Goal: Task Accomplishment & Management: Complete application form

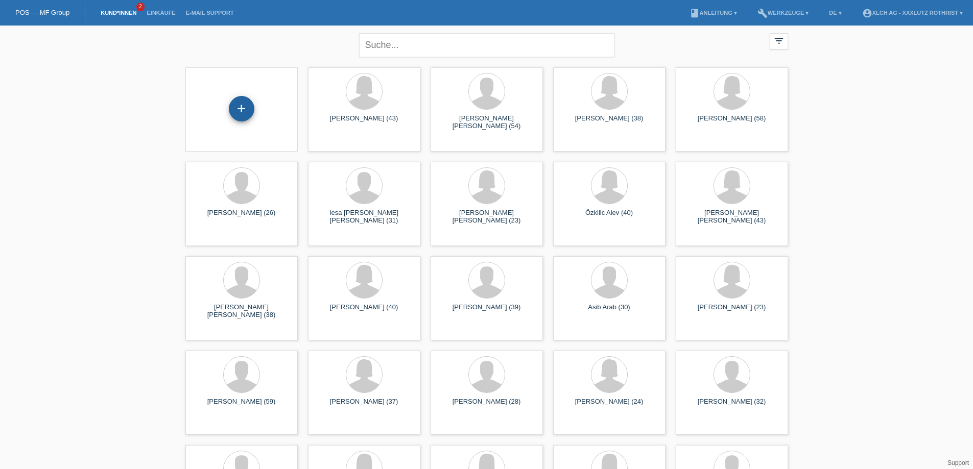
click at [248, 108] on div "+" at bounding box center [241, 108] width 25 height 17
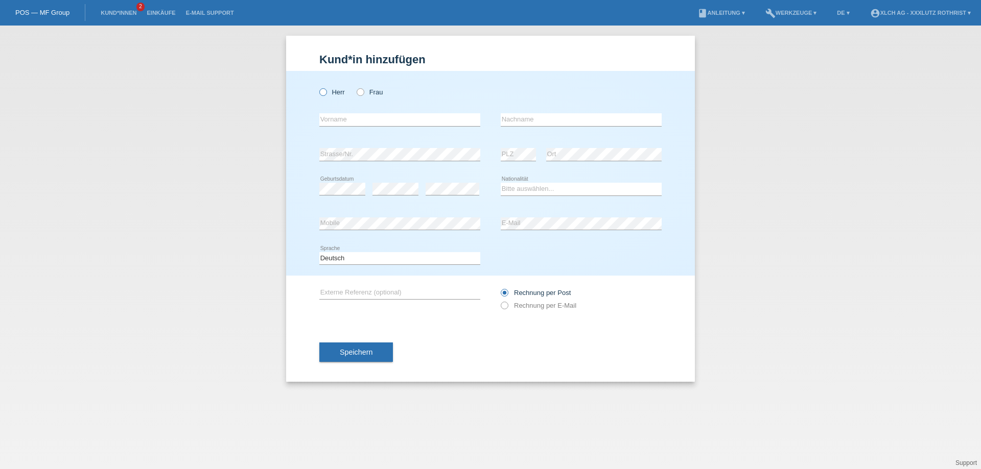
click at [335, 93] on label "Herr" at bounding box center [332, 92] width 26 height 8
click at [326, 93] on input "Herr" at bounding box center [322, 91] width 7 height 7
radio input "true"
click at [353, 120] on input "text" at bounding box center [399, 119] width 161 height 13
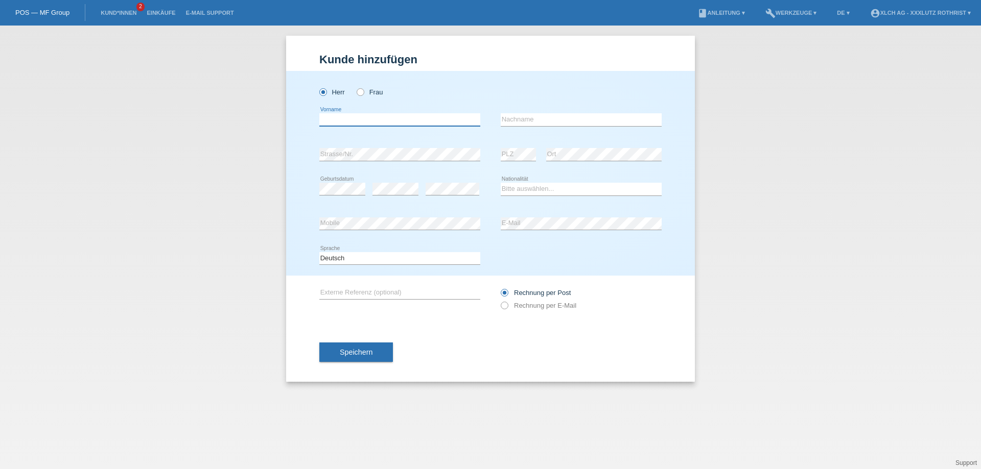
click at [400, 121] on input "text" at bounding box center [399, 119] width 161 height 13
click at [334, 118] on input "text" at bounding box center [399, 119] width 161 height 13
type input "YASIN"
type input "OSMA"
click at [535, 191] on select "Bitte auswählen... [GEOGRAPHIC_DATA] [GEOGRAPHIC_DATA] [GEOGRAPHIC_DATA] [GEOGR…" at bounding box center [581, 189] width 161 height 12
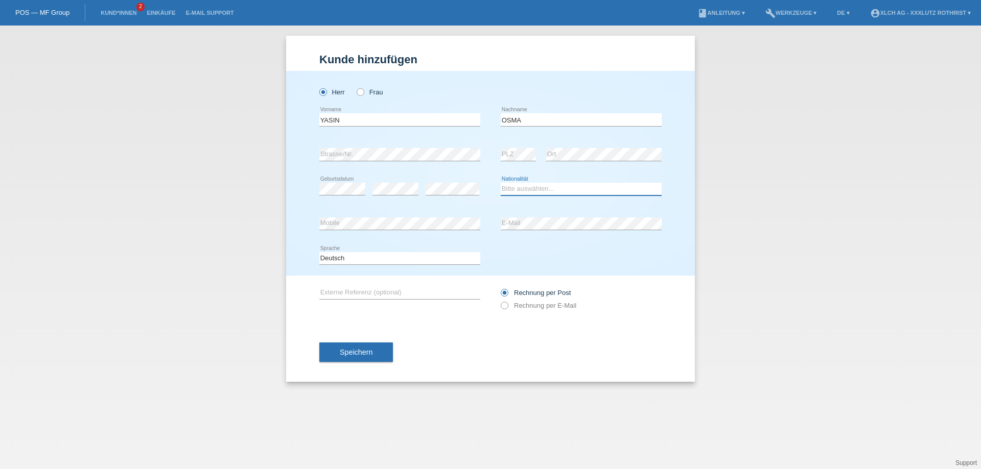
select select "TR"
click at [501, 183] on select "Bitte auswählen... [GEOGRAPHIC_DATA] [GEOGRAPHIC_DATA] [GEOGRAPHIC_DATA] [GEOGR…" at bounding box center [581, 189] width 161 height 12
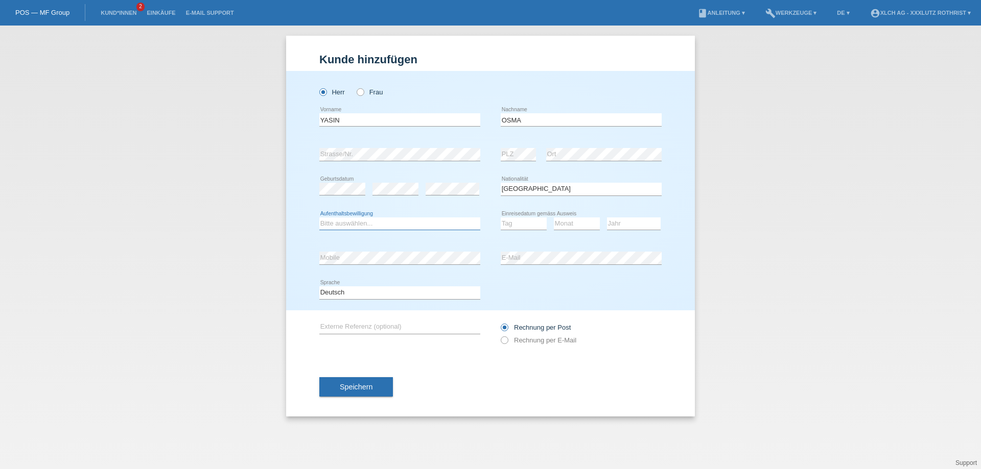
click at [366, 227] on select "Bitte auswählen... C B B - Flüchtlingsstatus Andere" at bounding box center [399, 224] width 161 height 12
select select "C"
click at [319, 218] on select "Bitte auswählen... C B B - Flüchtlingsstatus Andere" at bounding box center [399, 224] width 161 height 12
click at [516, 235] on div "Tag 01 02 03 04 05 06 07 08 09 10 11 12 13 14 15 16" at bounding box center [524, 224] width 46 height 35
click at [515, 232] on div "Tag 01 02 03 04 05 06 07 08 09 10 11 12 13 14 15 16" at bounding box center [524, 224] width 46 height 35
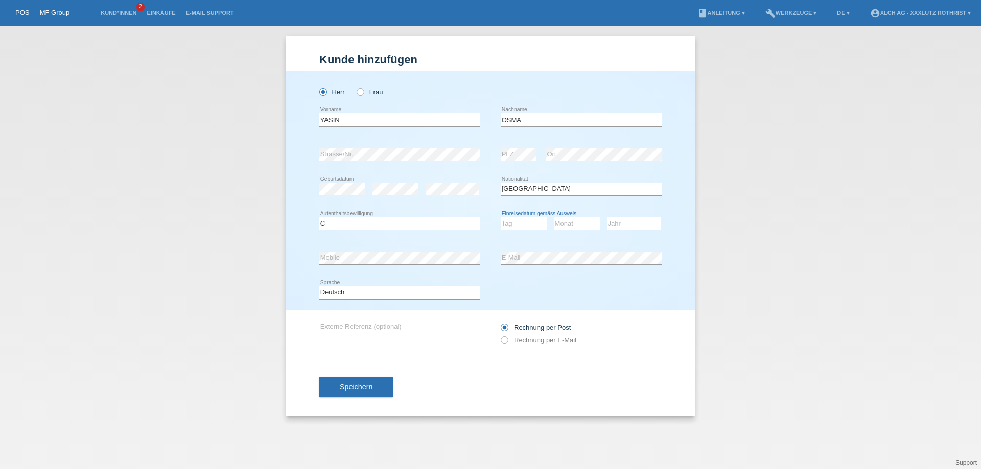
click at [514, 225] on select "Tag 01 02 03 04 05 06 07 08 09 10 11" at bounding box center [524, 224] width 46 height 12
select select "23"
click at [501, 218] on select "Tag 01 02 03 04 05 06 07 08 09 10 11" at bounding box center [524, 224] width 46 height 12
click at [563, 228] on select "Monat 01 02 03 04 05 06 07 08 09 10 11" at bounding box center [577, 224] width 46 height 12
select select "08"
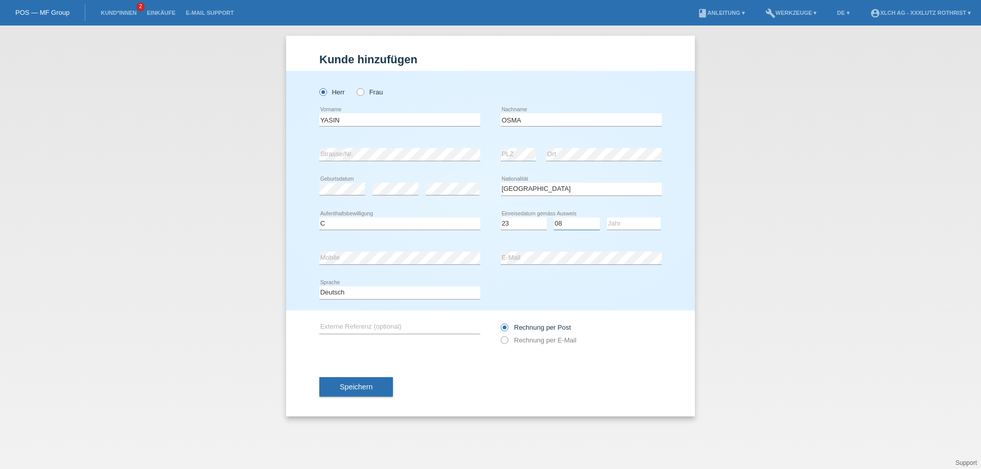
click at [554, 218] on select "Monat 01 02 03 04 05 06 07 08 09 10 11" at bounding box center [577, 224] width 46 height 12
click at [643, 218] on select "Jahr 2025 2024 2023 2022 2021 2020 2019 2018 2017 2016 2015 2014 2013 2012 2011…" at bounding box center [634, 224] width 54 height 12
select select "1975"
click at [607, 218] on select "Jahr 2025 2024 2023 2022 2021 2020 2019 2018 2017 2016 2015 2014 2013 2012 2011…" at bounding box center [634, 224] width 54 height 12
click at [370, 391] on span "Speichern" at bounding box center [356, 387] width 33 height 8
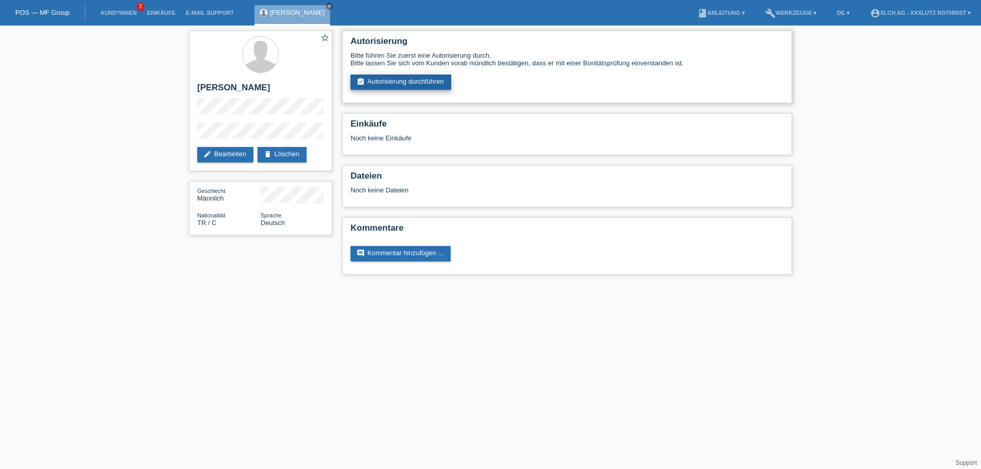
click at [392, 84] on link "assignment_turned_in Autorisierung durchführen" at bounding box center [400, 82] width 101 height 15
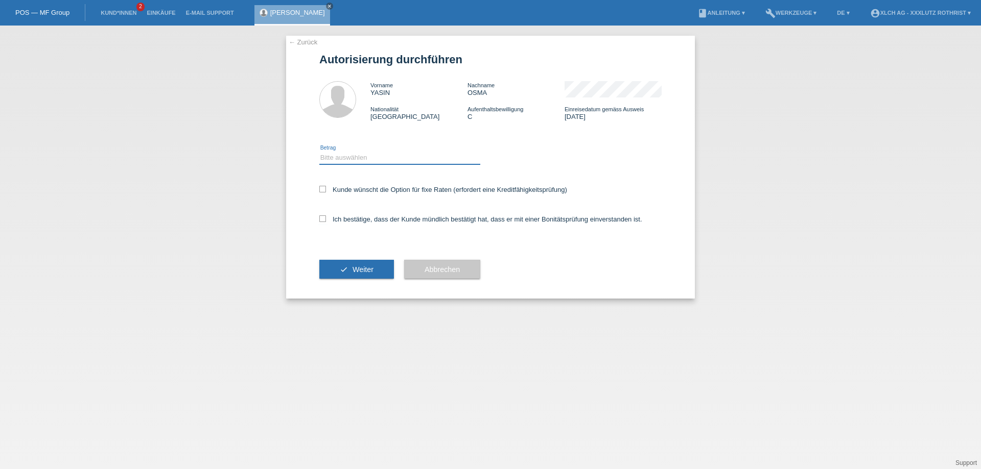
click at [390, 161] on select "Bitte auswählen CHF 1.00 - CHF 499.00 CHF 500.00 - CHF 1'999.00 CHF 2'000.00 - …" at bounding box center [399, 158] width 161 height 12
select select "3"
click at [319, 153] on select "Bitte auswählen CHF 1.00 - CHF 499.00 CHF 500.00 - CHF 1'999.00 CHF 2'000.00 - …" at bounding box center [399, 158] width 161 height 12
